Goal: Information Seeking & Learning: Learn about a topic

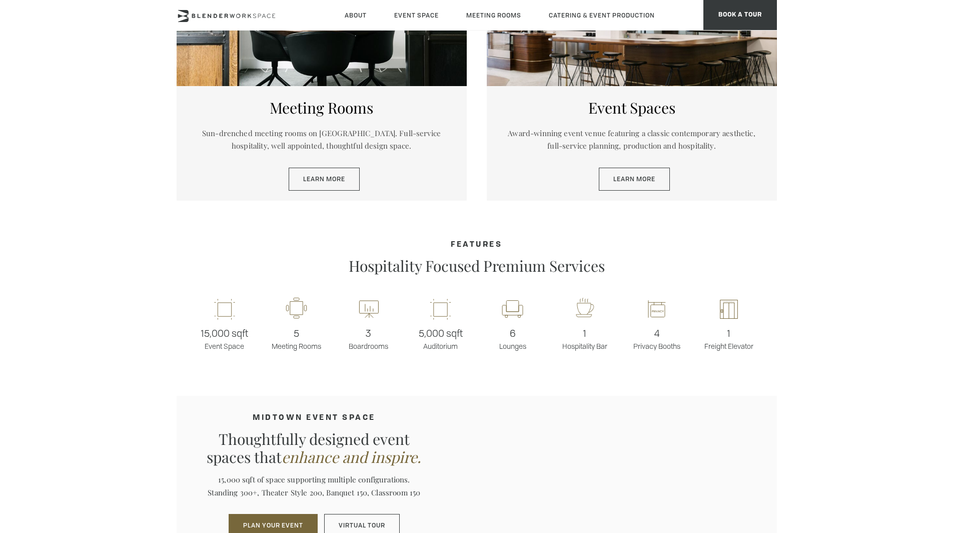
scroll to position [598, 0]
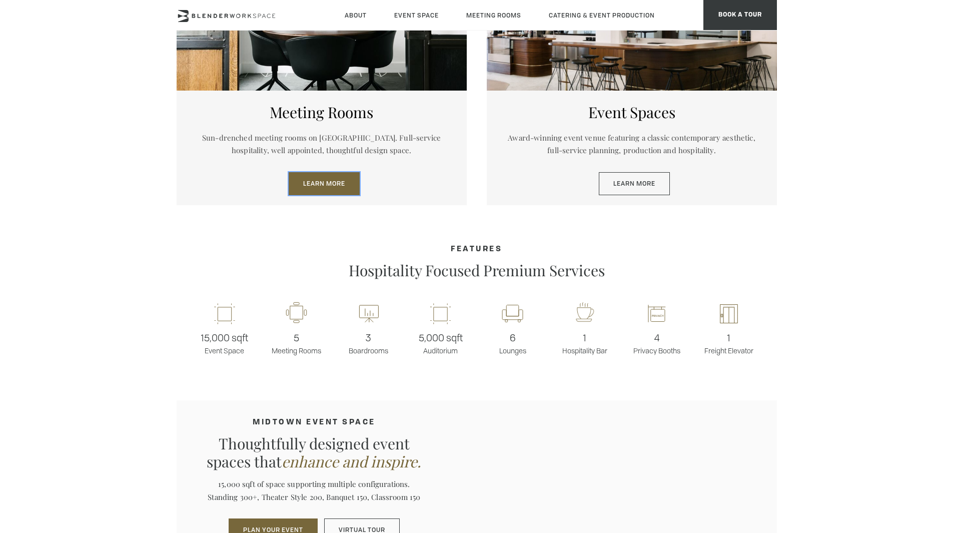
click at [331, 184] on link "Learn More" at bounding box center [324, 183] width 71 height 23
